Goal: Task Accomplishment & Management: Use online tool/utility

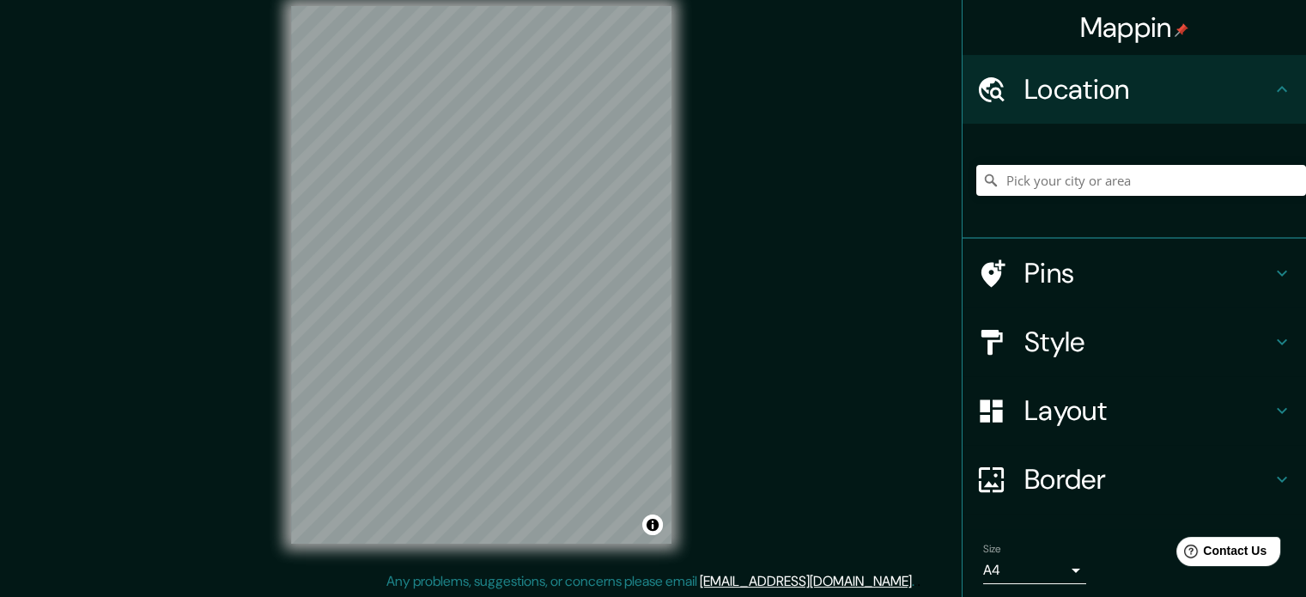
scroll to position [22, 0]
click at [1022, 195] on input "Pick your city or area" at bounding box center [1142, 180] width 330 height 31
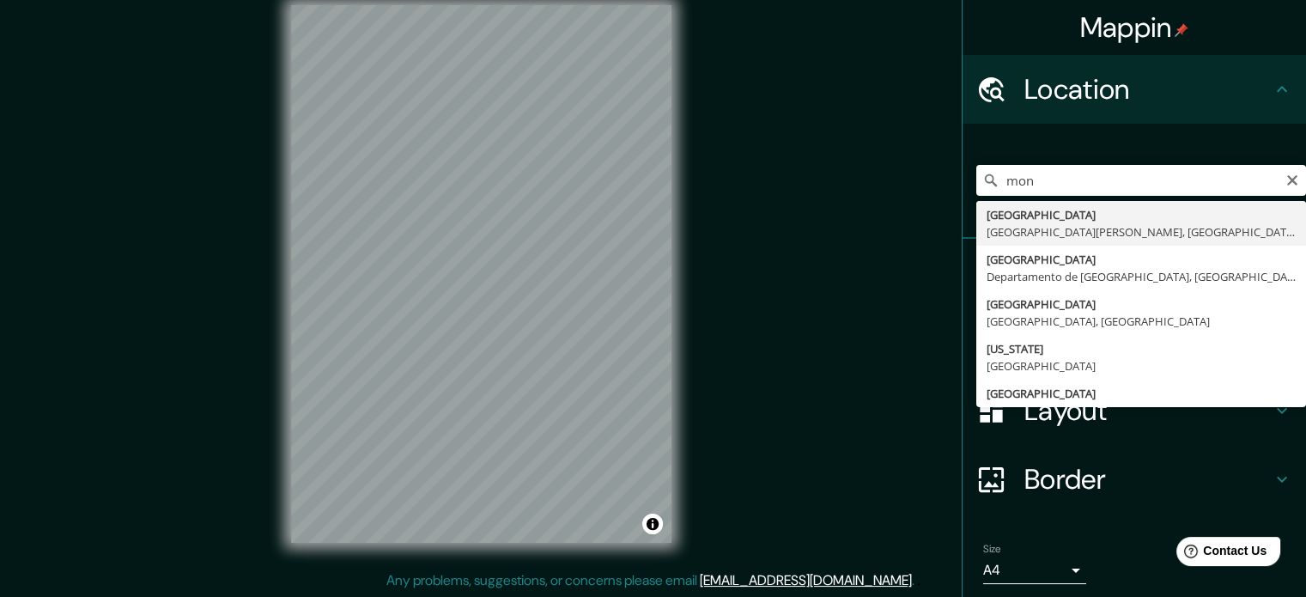
type input "[GEOGRAPHIC_DATA], [GEOGRAPHIC_DATA][PERSON_NAME], [GEOGRAPHIC_DATA]"
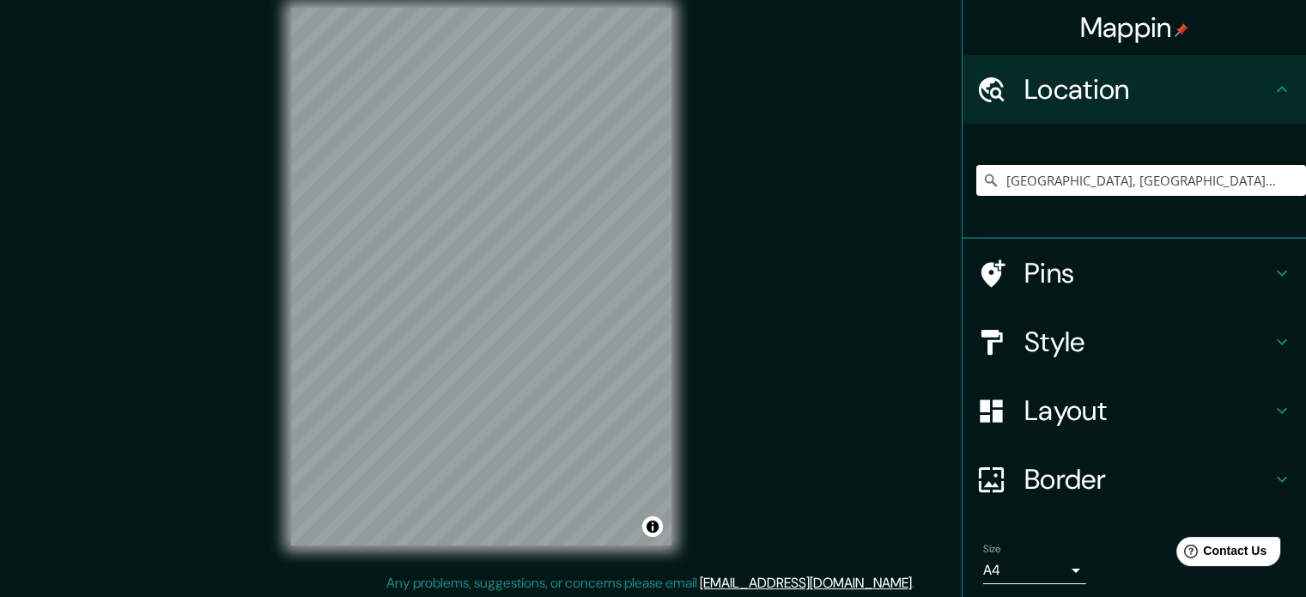
scroll to position [19, 0]
click at [1025, 338] on h4 "Style" at bounding box center [1148, 342] width 247 height 34
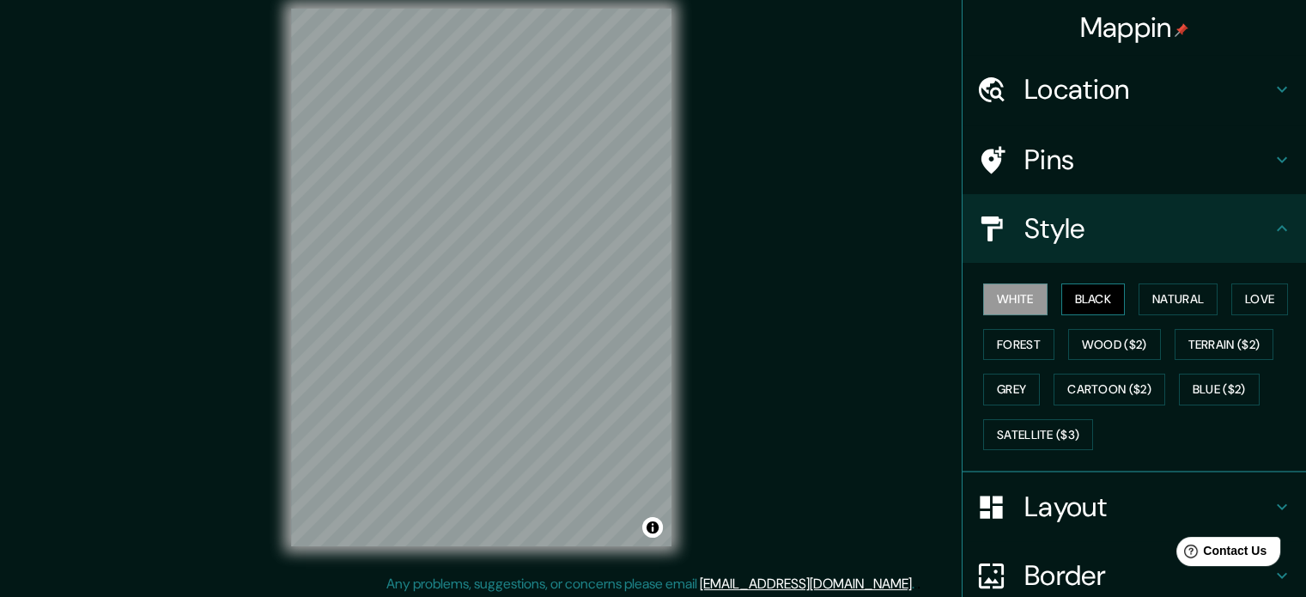
click at [1077, 298] on button "Black" at bounding box center [1094, 299] width 64 height 32
click at [1123, 299] on div "White Black Natural Love Forest Wood ($2) Terrain ($2) Grey Cartoon ($2) Blue (…" at bounding box center [1142, 367] width 330 height 180
click at [1095, 298] on button "Black" at bounding box center [1094, 299] width 64 height 32
click at [1151, 295] on button "Natural" at bounding box center [1178, 299] width 79 height 32
click at [1201, 294] on button "Natural" at bounding box center [1178, 299] width 79 height 32
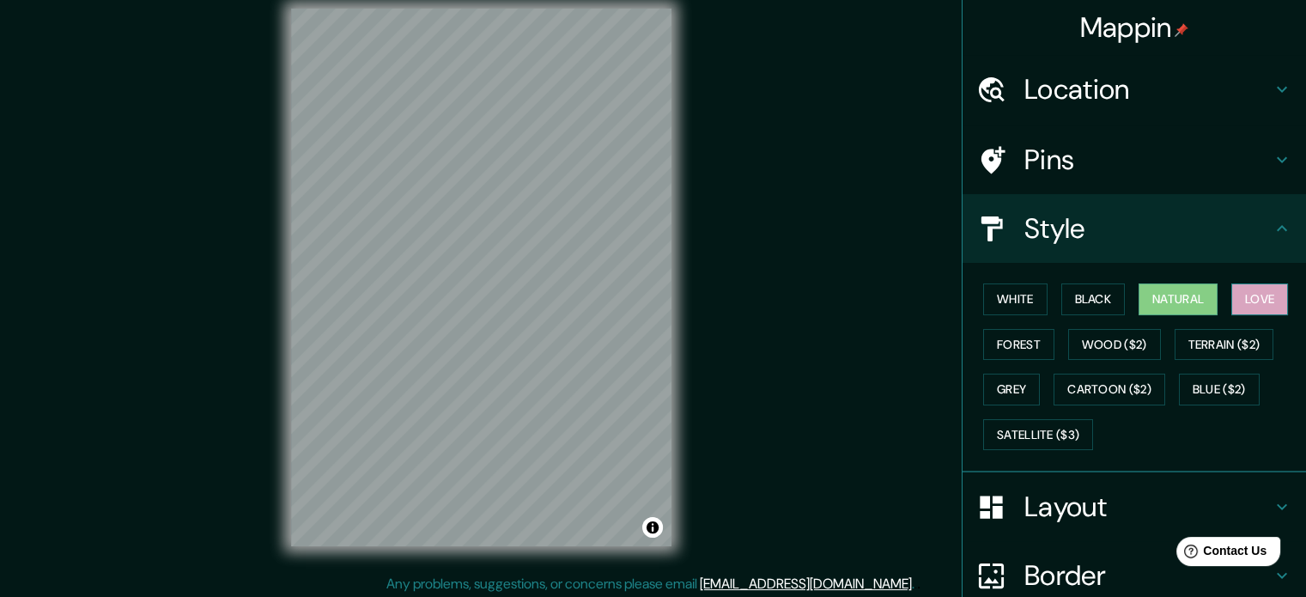
click at [1245, 290] on button "Love" at bounding box center [1260, 299] width 57 height 32
